Goal: Transaction & Acquisition: Subscribe to service/newsletter

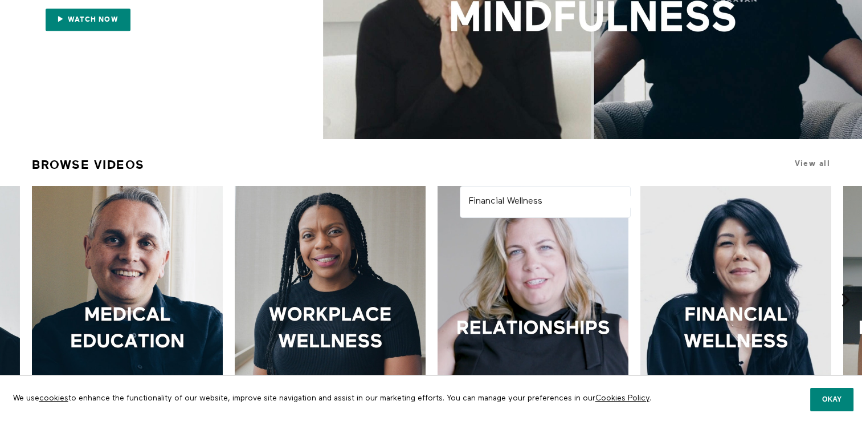
scroll to position [222, 0]
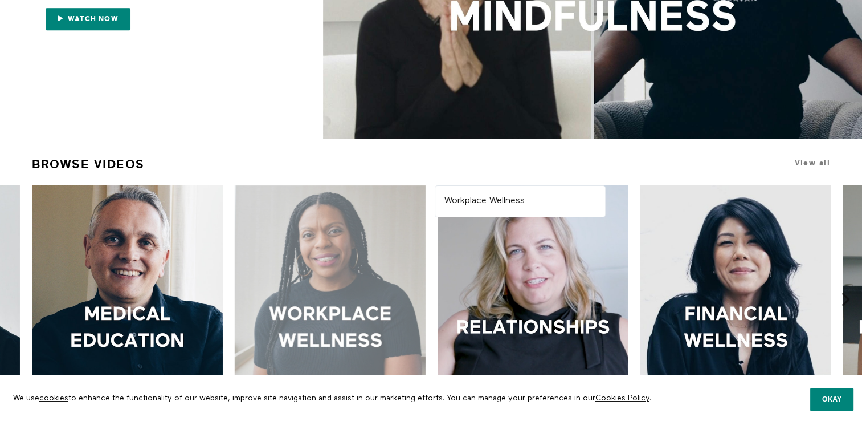
click at [372, 289] on div at bounding box center [330, 328] width 191 height 286
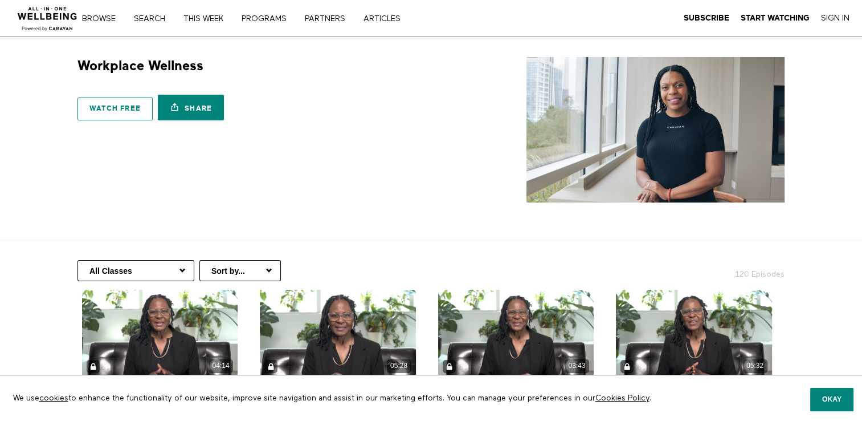
click at [112, 111] on link "Watch free" at bounding box center [115, 108] width 75 height 23
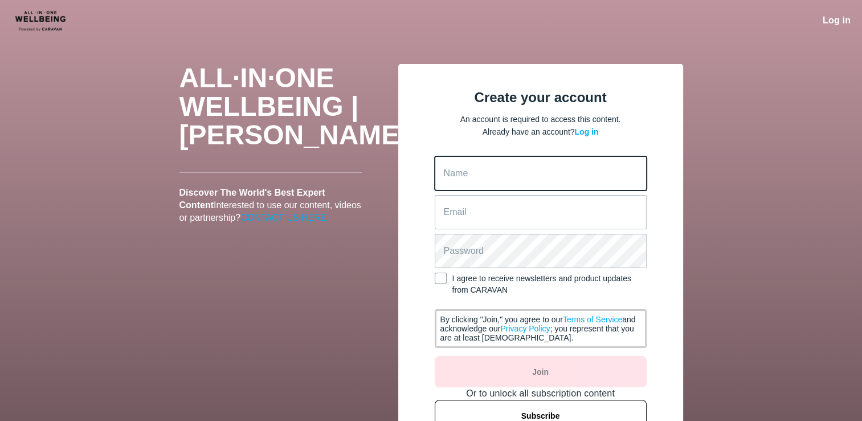
click at [479, 184] on input "Name" at bounding box center [541, 173] width 212 height 34
type input "Paul Buller"
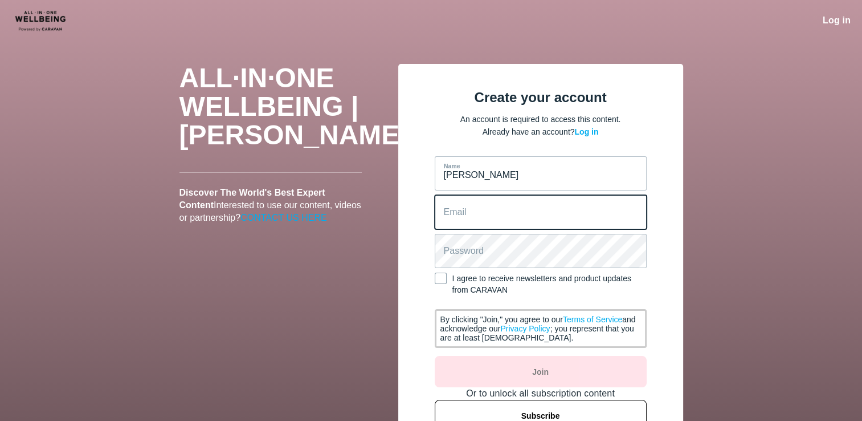
click at [469, 210] on input "Email" at bounding box center [541, 212] width 212 height 34
type input "pbuller@mindtools.com"
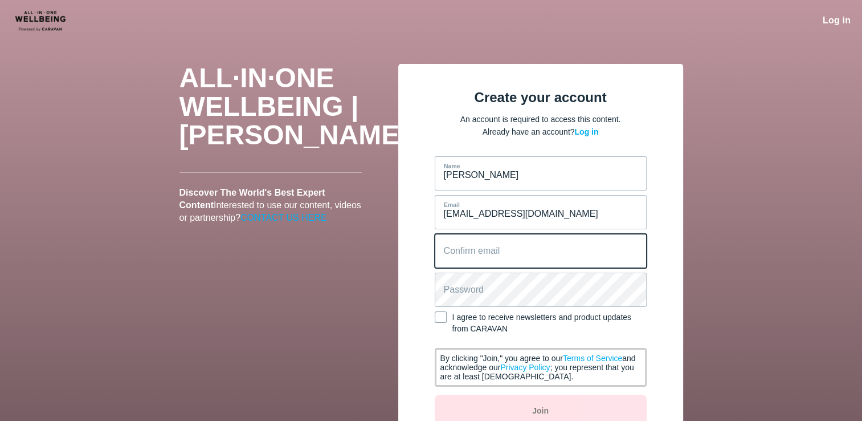
type email "pbuller@mindtools.com"
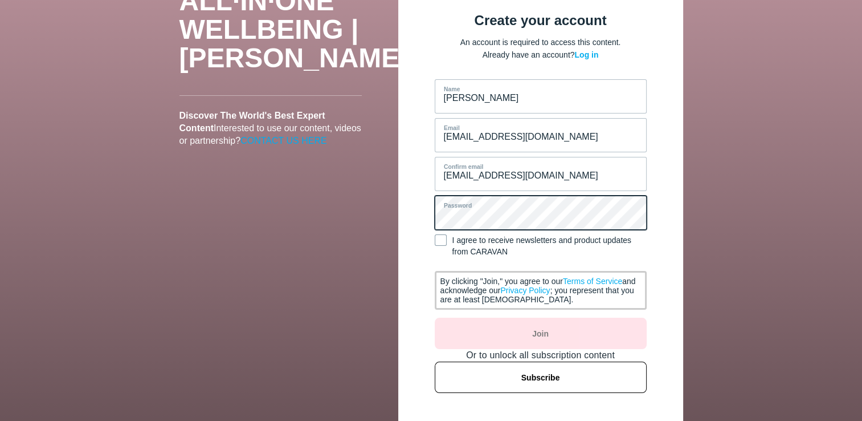
scroll to position [107, 0]
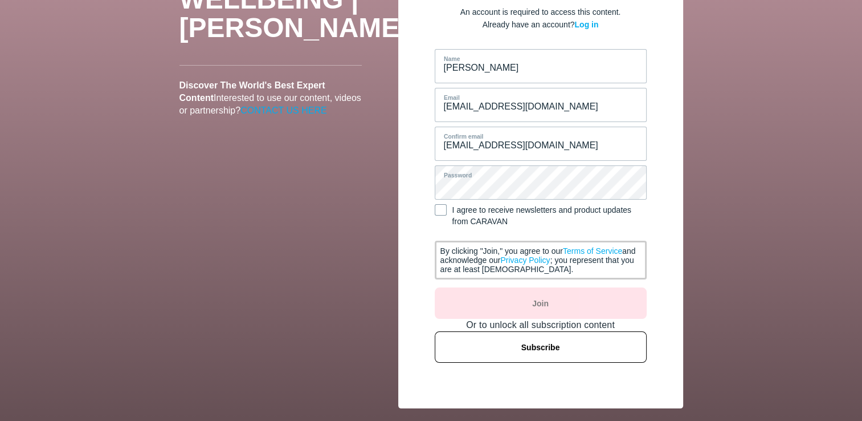
click at [442, 210] on span at bounding box center [441, 209] width 12 height 11
click at [435, 210] on input "I agree to receive newsletters and product updates from CARAVAN" at bounding box center [435, 215] width 0 height 11
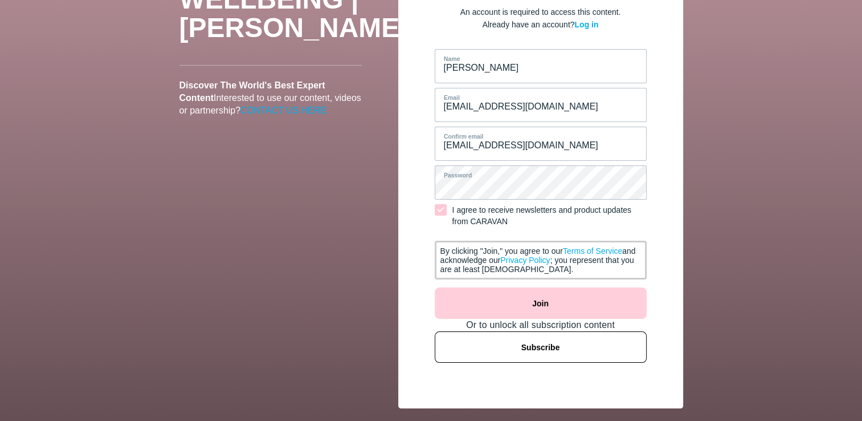
click at [544, 296] on span "Join" at bounding box center [540, 303] width 17 height 22
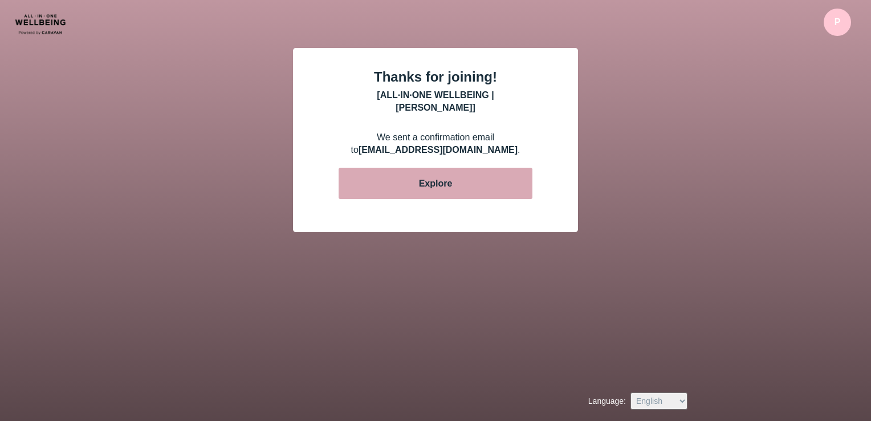
click at [442, 177] on div "Explore" at bounding box center [435, 183] width 51 height 13
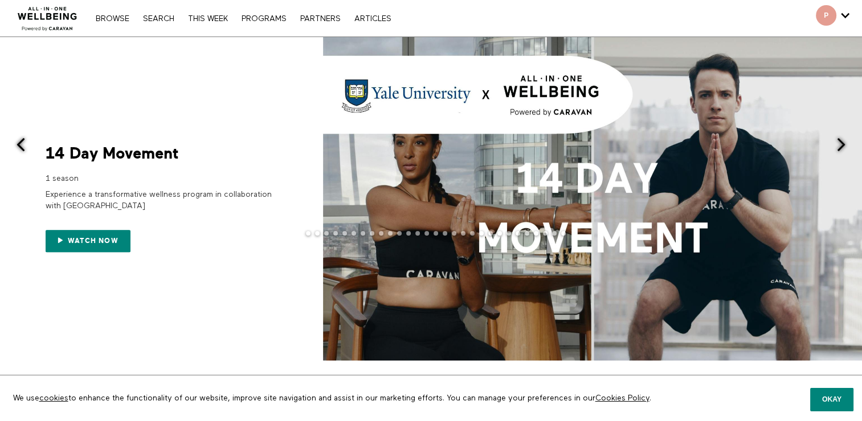
click at [92, 239] on div at bounding box center [431, 242] width 862 height 23
click at [62, 238] on div at bounding box center [431, 242] width 862 height 23
click at [93, 242] on div at bounding box center [431, 242] width 862 height 23
click at [335, 229] on div at bounding box center [592, 198] width 539 height 323
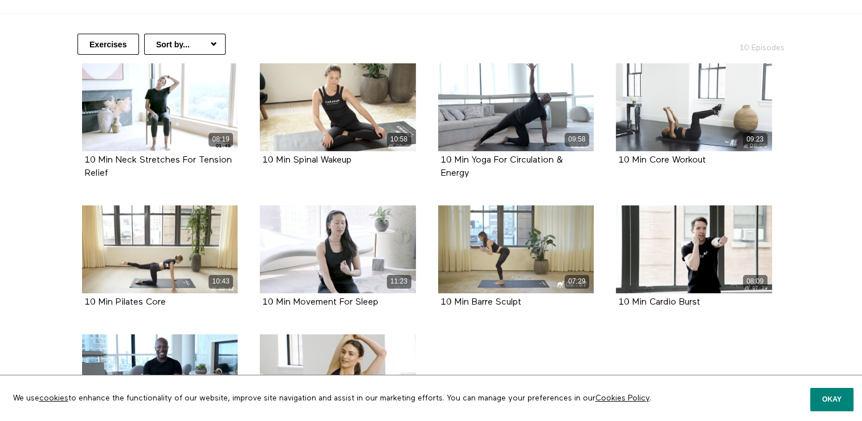
scroll to position [227, 0]
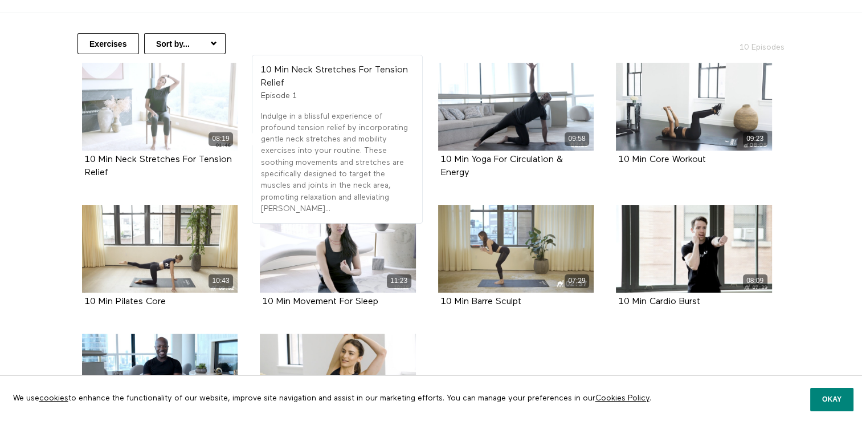
click at [117, 115] on div "08:19" at bounding box center [160, 107] width 156 height 88
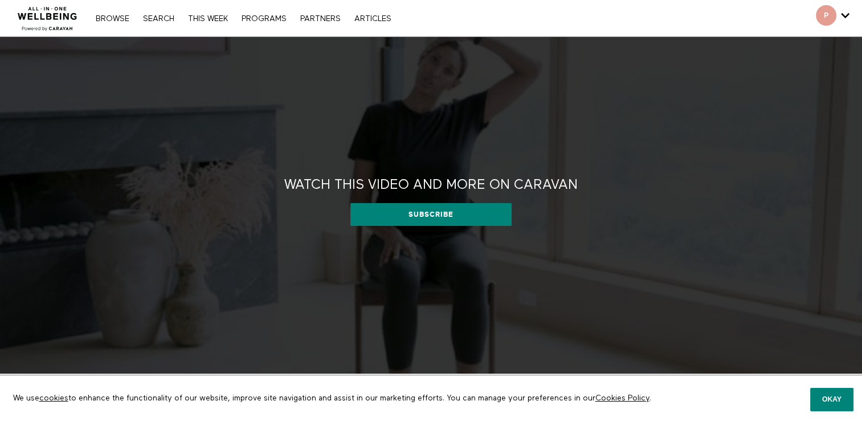
click at [52, 21] on img at bounding box center [47, 15] width 69 height 34
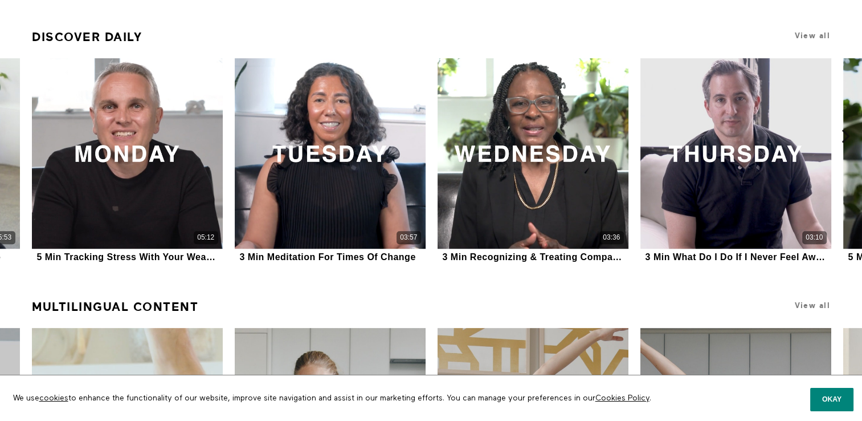
scroll to position [725, 0]
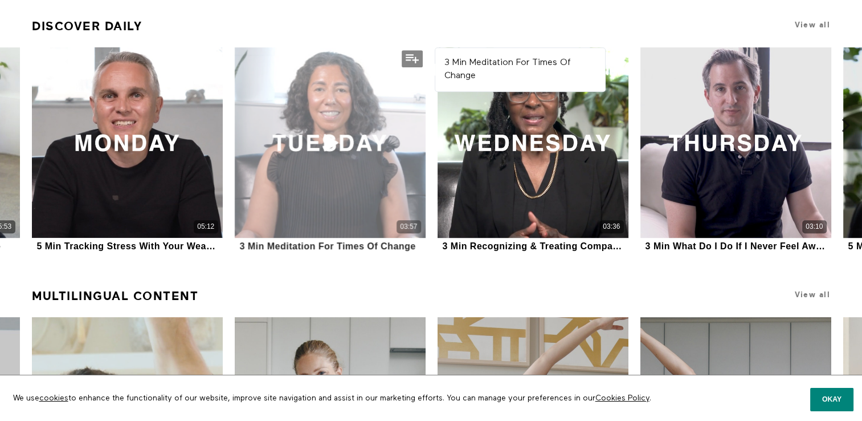
click at [324, 177] on div "03:57" at bounding box center [330, 142] width 191 height 191
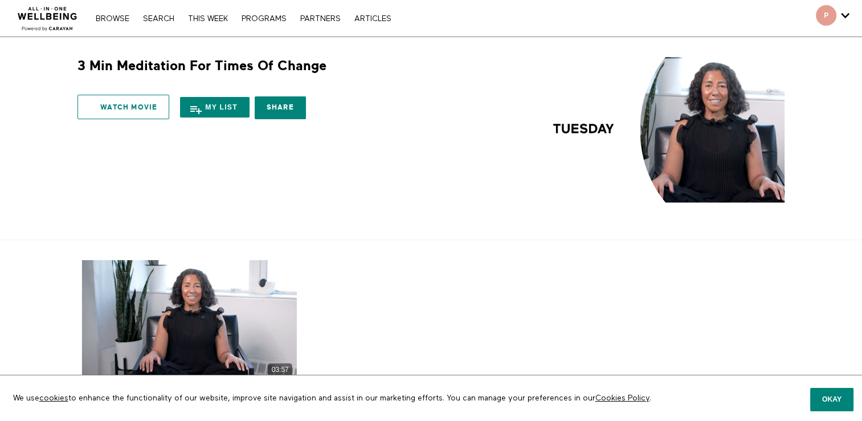
click at [120, 106] on link "Watch Movie" at bounding box center [124, 107] width 92 height 25
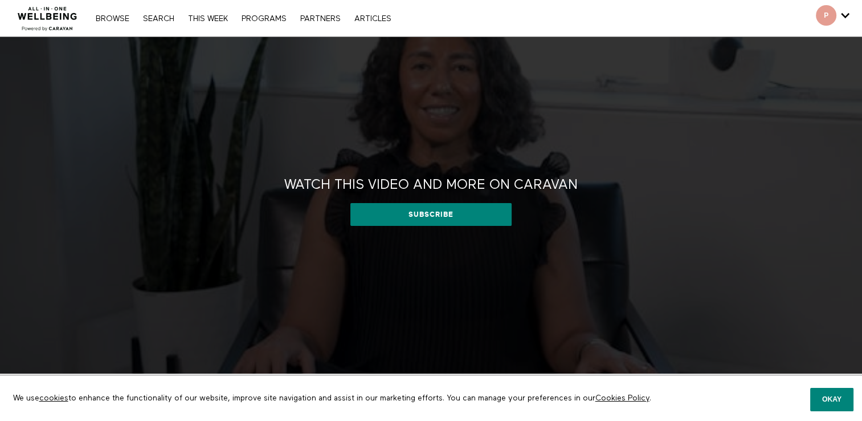
click at [48, 22] on img at bounding box center [47, 15] width 69 height 34
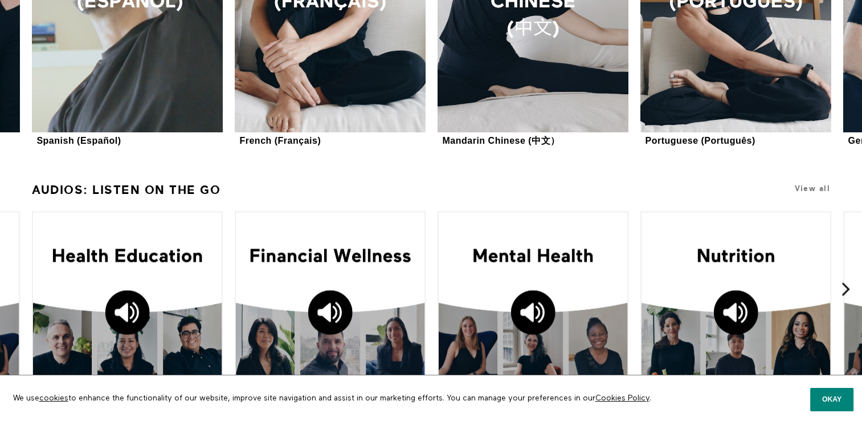
scroll to position [1389, 0]
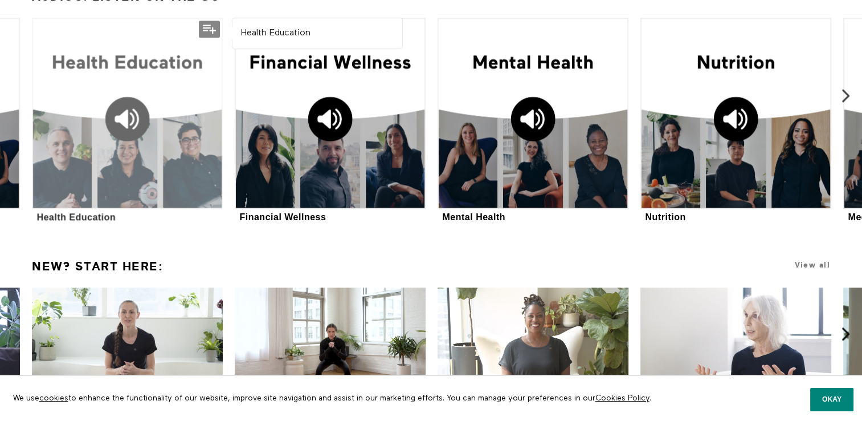
click at [120, 123] on div at bounding box center [127, 113] width 191 height 191
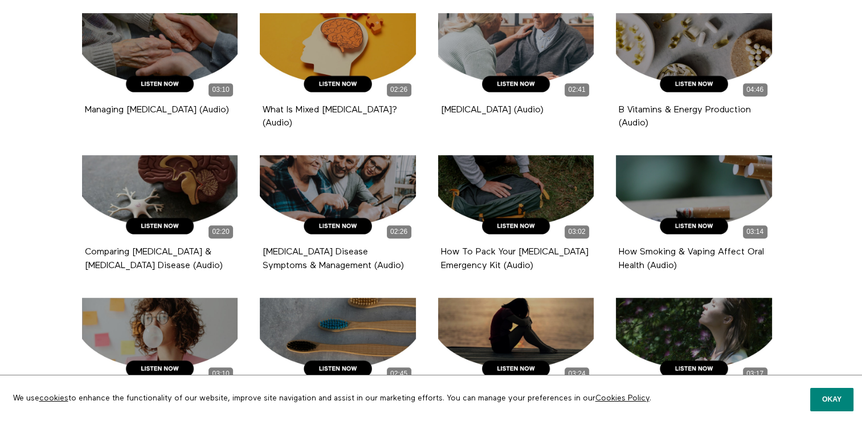
scroll to position [563, 0]
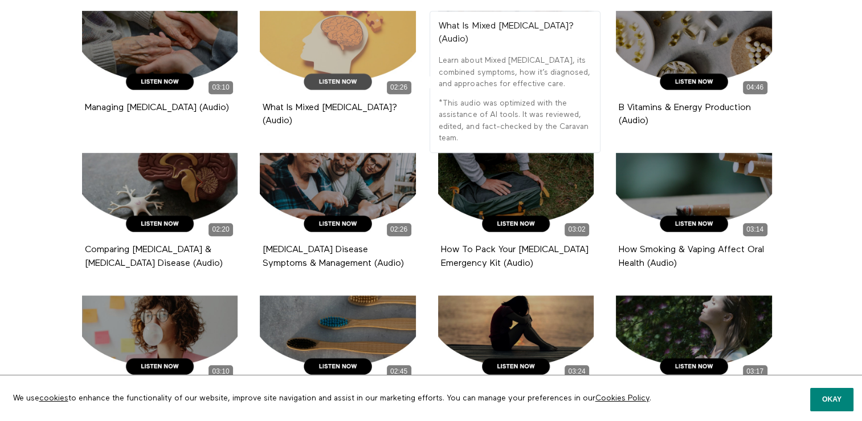
click at [327, 80] on div "02:26" at bounding box center [338, 55] width 156 height 88
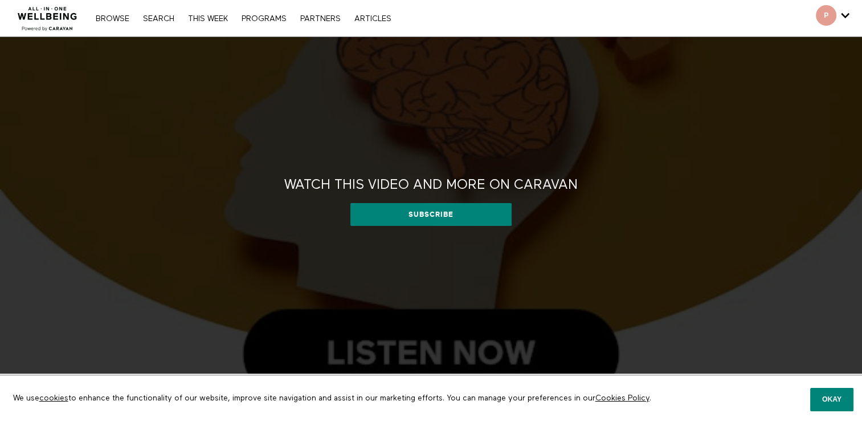
click at [51, 13] on img at bounding box center [47, 15] width 69 height 34
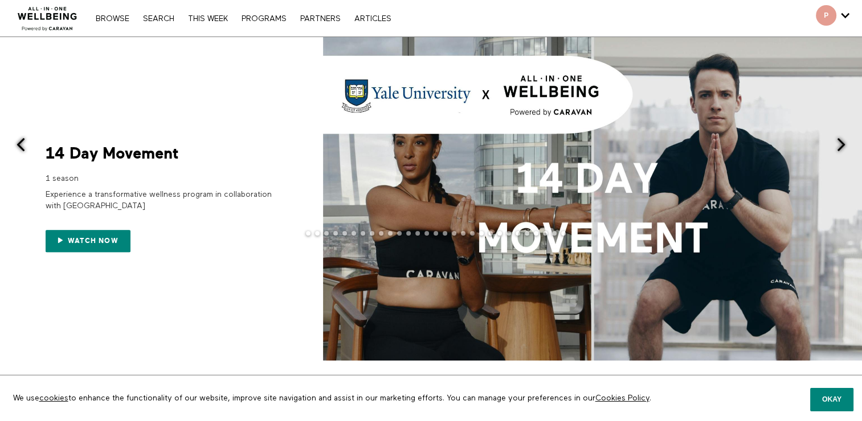
click at [23, 146] on span at bounding box center [21, 144] width 14 height 14
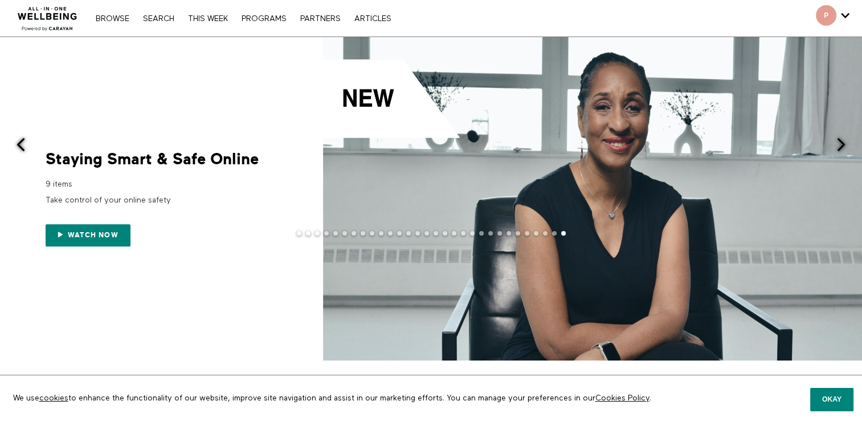
click at [23, 146] on span at bounding box center [21, 144] width 14 height 14
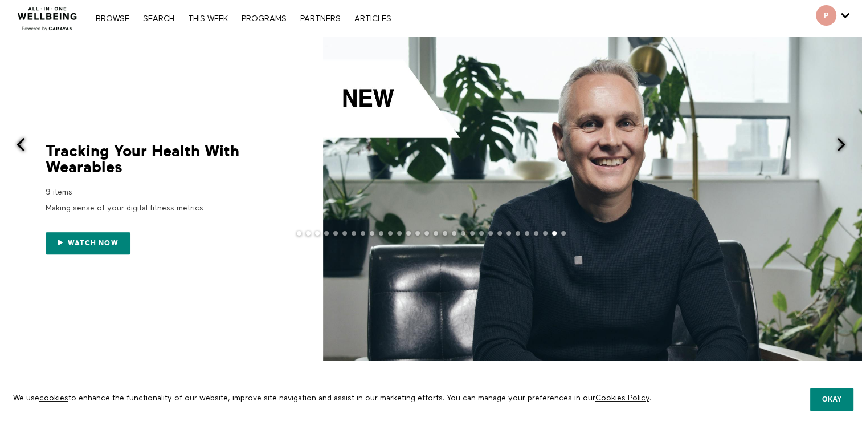
click at [23, 146] on span at bounding box center [21, 144] width 14 height 14
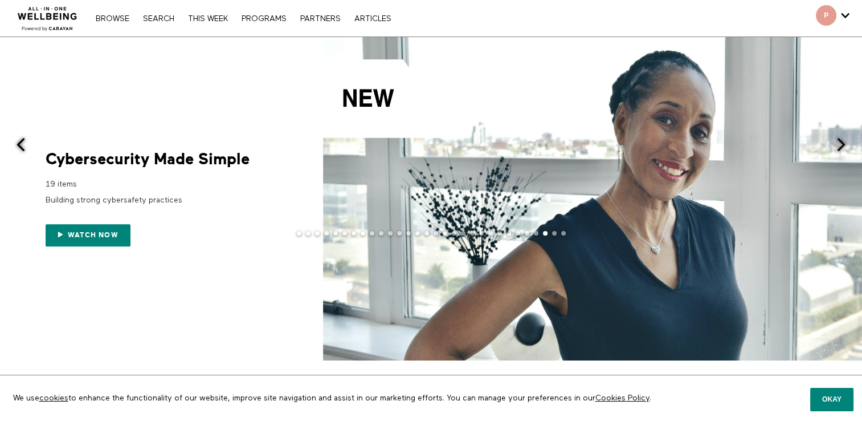
click at [23, 146] on span at bounding box center [21, 144] width 14 height 14
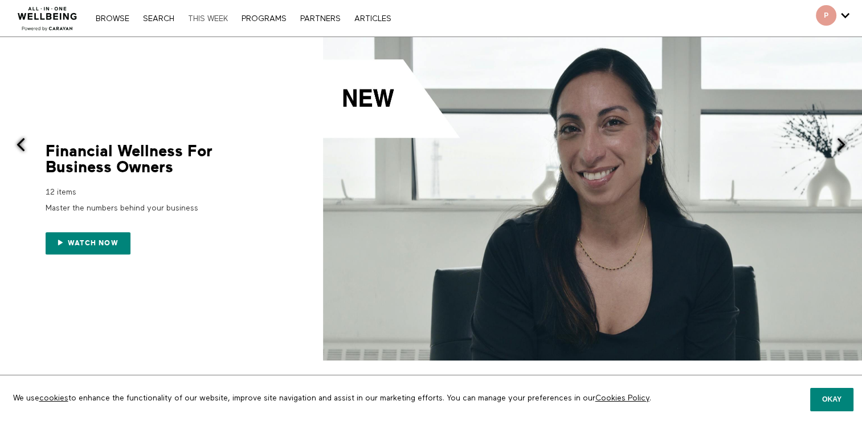
click at [196, 15] on link "THIS WEEK" at bounding box center [207, 19] width 51 height 8
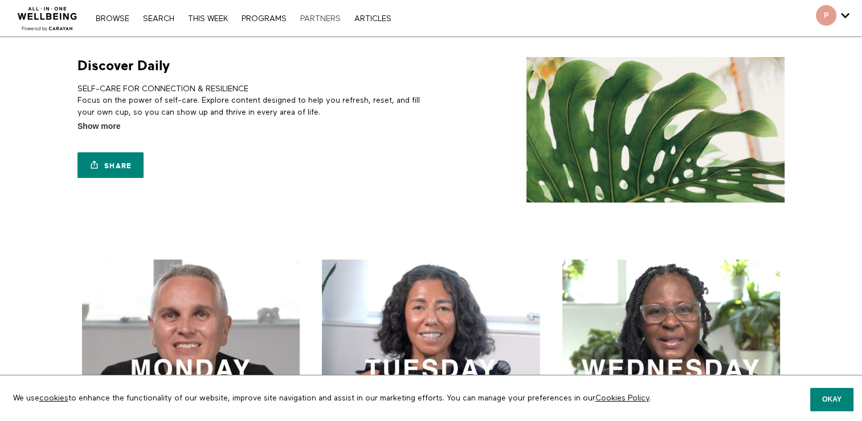
click at [318, 17] on link "PARTNERS" at bounding box center [321, 19] width 52 height 8
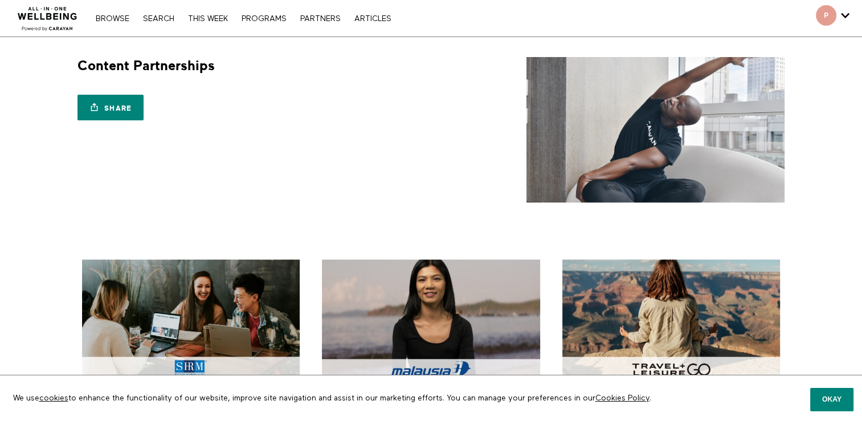
click at [41, 15] on img at bounding box center [47, 15] width 69 height 34
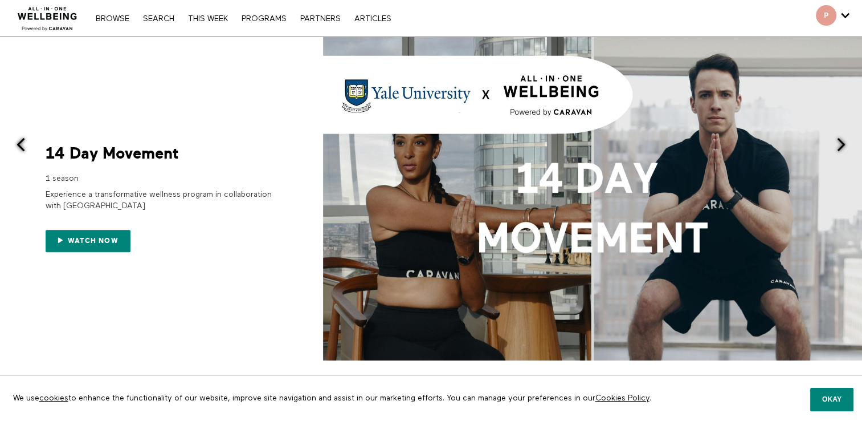
click at [372, 23] on nav "Browse Search THIS WEEK PROGRAMS PARTNERS ARTICLES Subscribe Account settings M…" at bounding box center [243, 18] width 307 height 11
click at [371, 18] on link "ARTICLES" at bounding box center [373, 19] width 48 height 8
click at [198, 21] on link "THIS WEEK" at bounding box center [207, 19] width 51 height 8
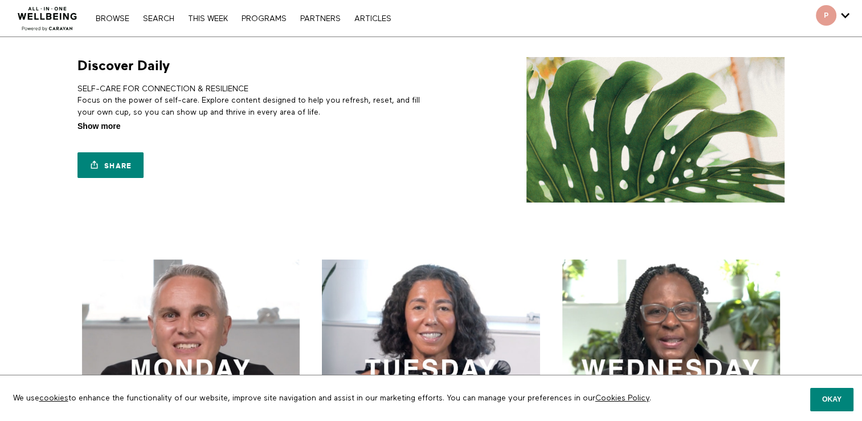
click at [91, 130] on span "Show more" at bounding box center [99, 126] width 43 height 12
click at [0, 0] on input "Show more Show less" at bounding box center [0, 0] width 0 height 0
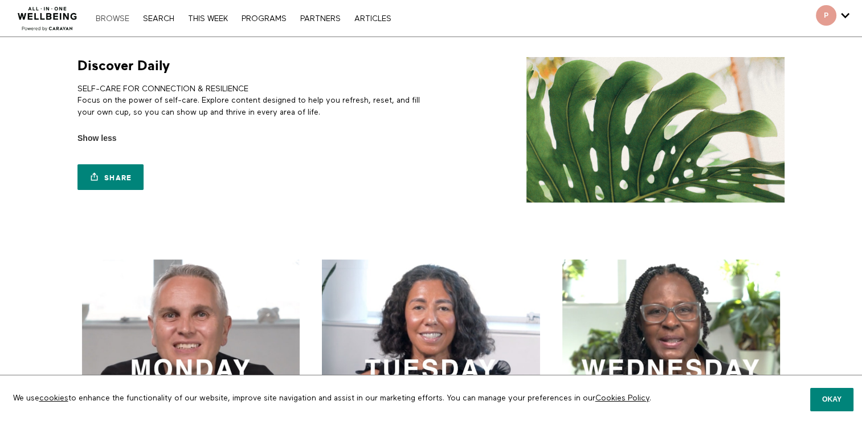
click at [114, 19] on link "Browse" at bounding box center [112, 19] width 45 height 8
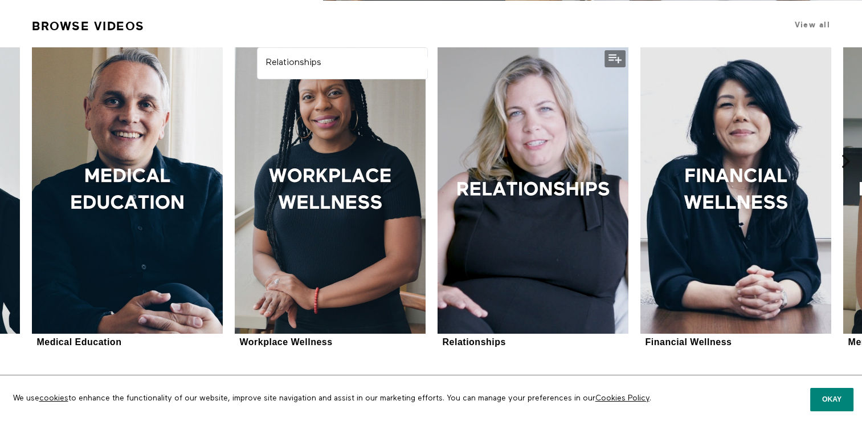
scroll to position [336, 0]
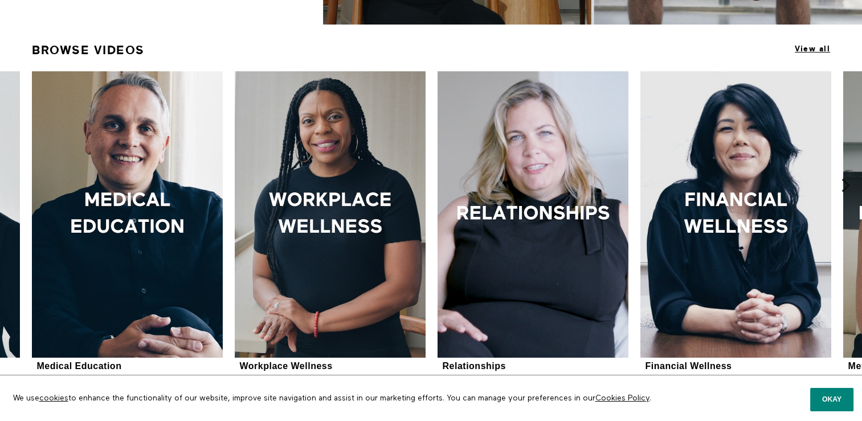
click at [811, 52] on span "View all" at bounding box center [812, 48] width 35 height 9
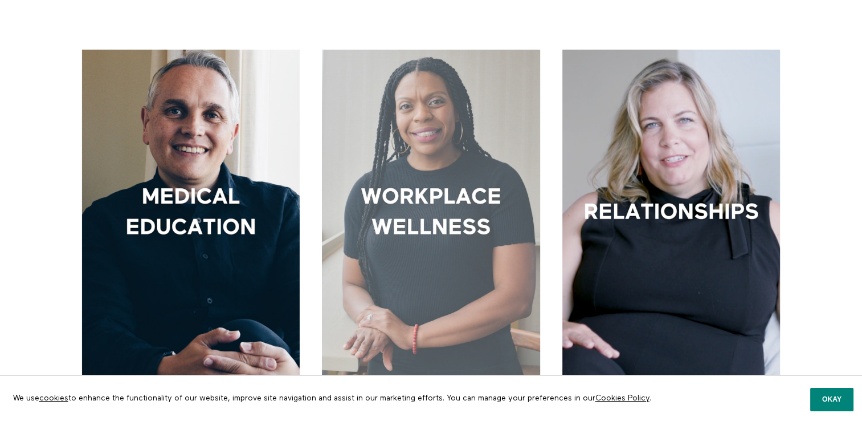
scroll to position [208, 0]
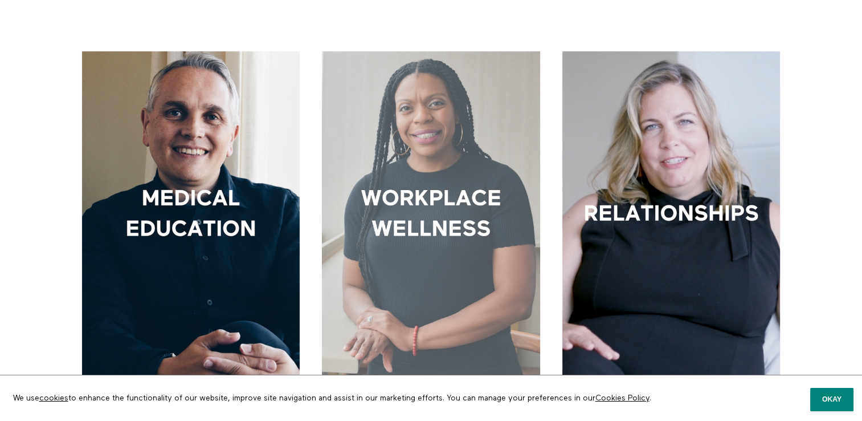
click at [461, 217] on div at bounding box center [431, 214] width 218 height 327
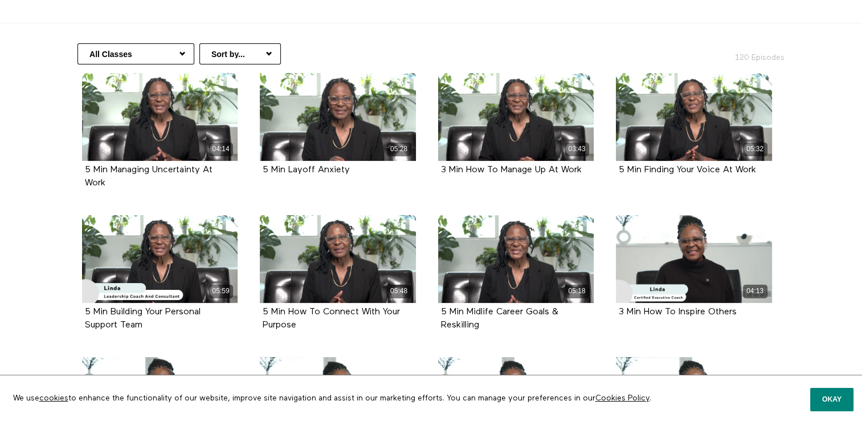
scroll to position [217, 0]
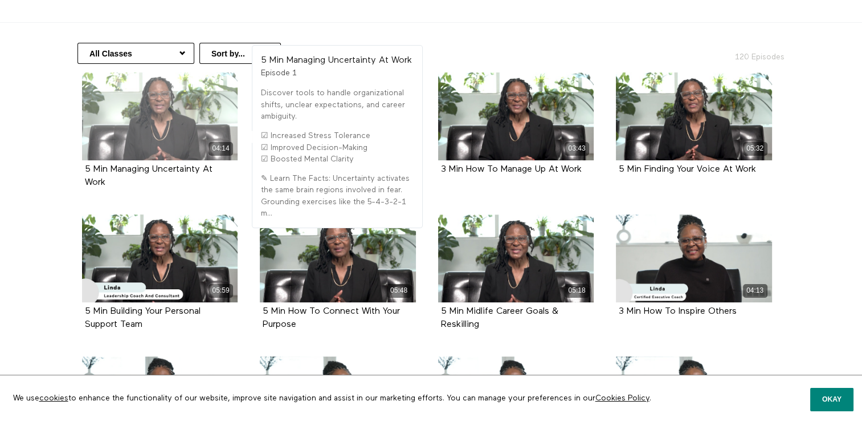
click at [161, 118] on div "04:14" at bounding box center [160, 116] width 156 height 88
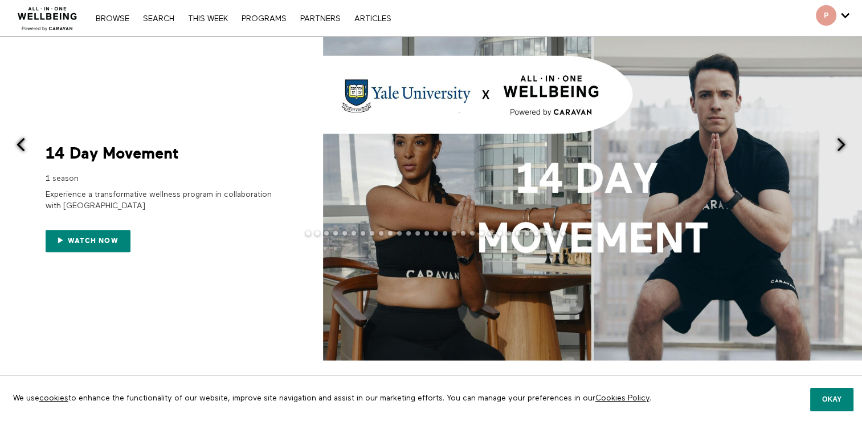
click at [88, 242] on div at bounding box center [431, 242] width 862 height 23
click at [90, 242] on div at bounding box center [431, 242] width 862 height 23
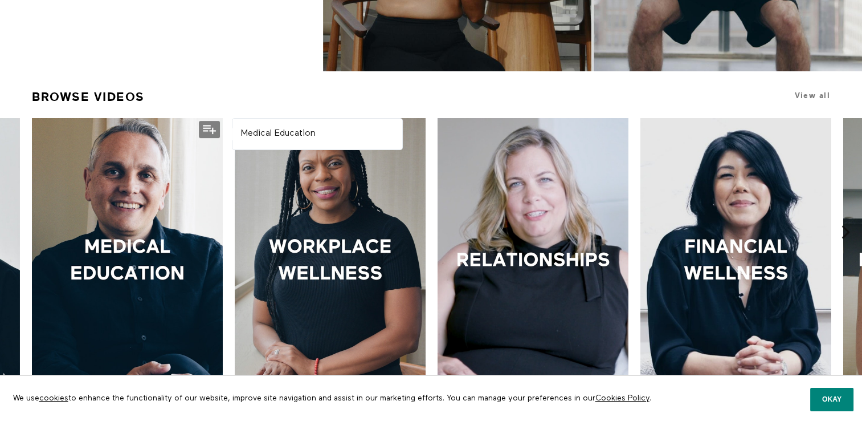
scroll to position [290, 0]
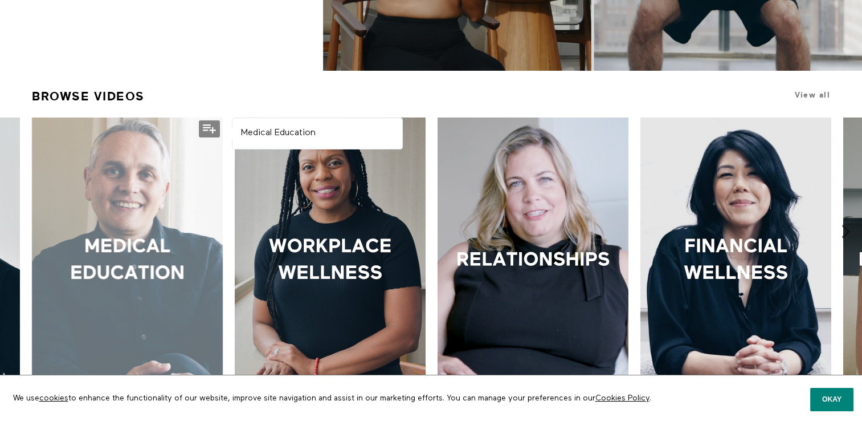
click at [168, 253] on div at bounding box center [127, 260] width 191 height 286
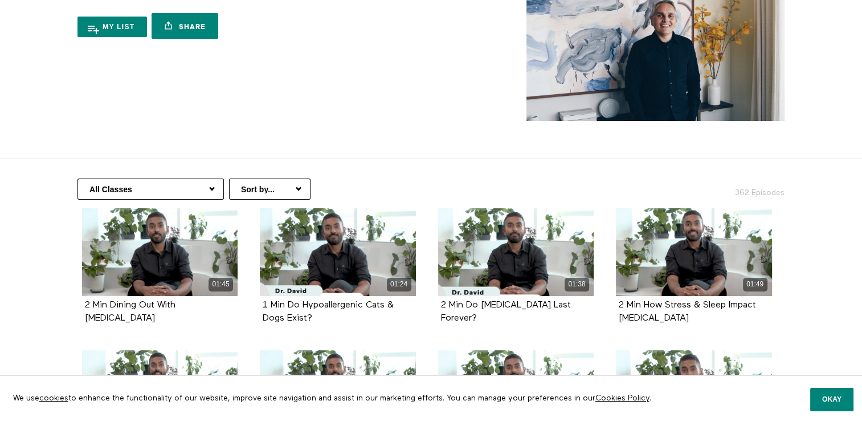
scroll to position [83, 0]
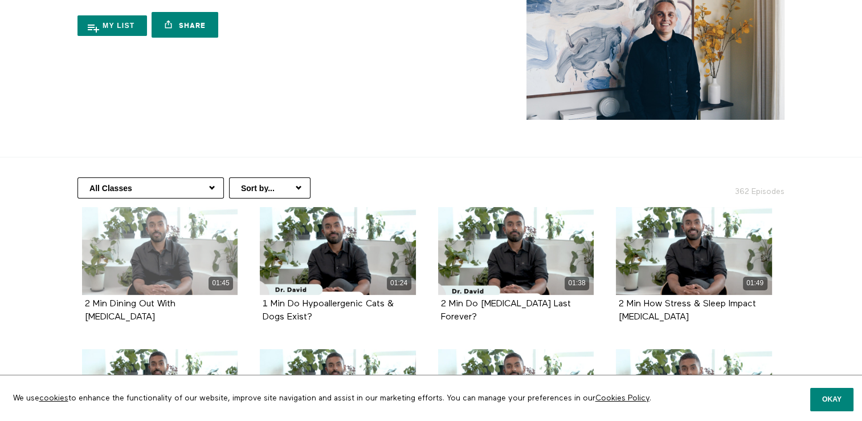
click at [139, 247] on div "01:45" at bounding box center [160, 251] width 156 height 88
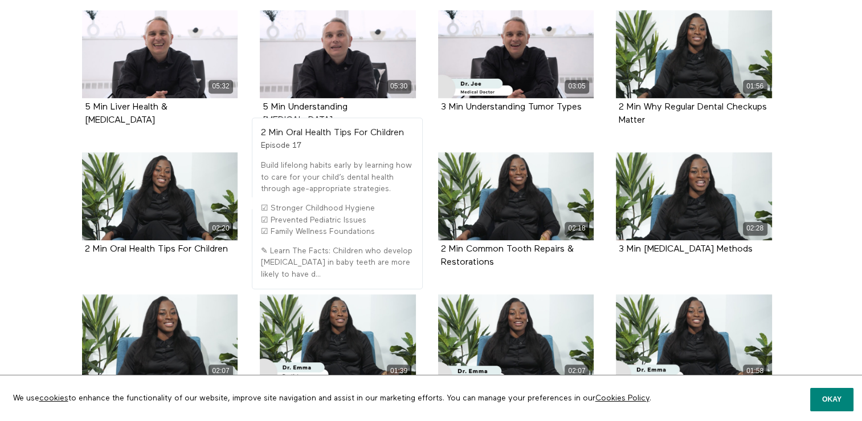
scroll to position [838, 0]
